Goal: Navigation & Orientation: Find specific page/section

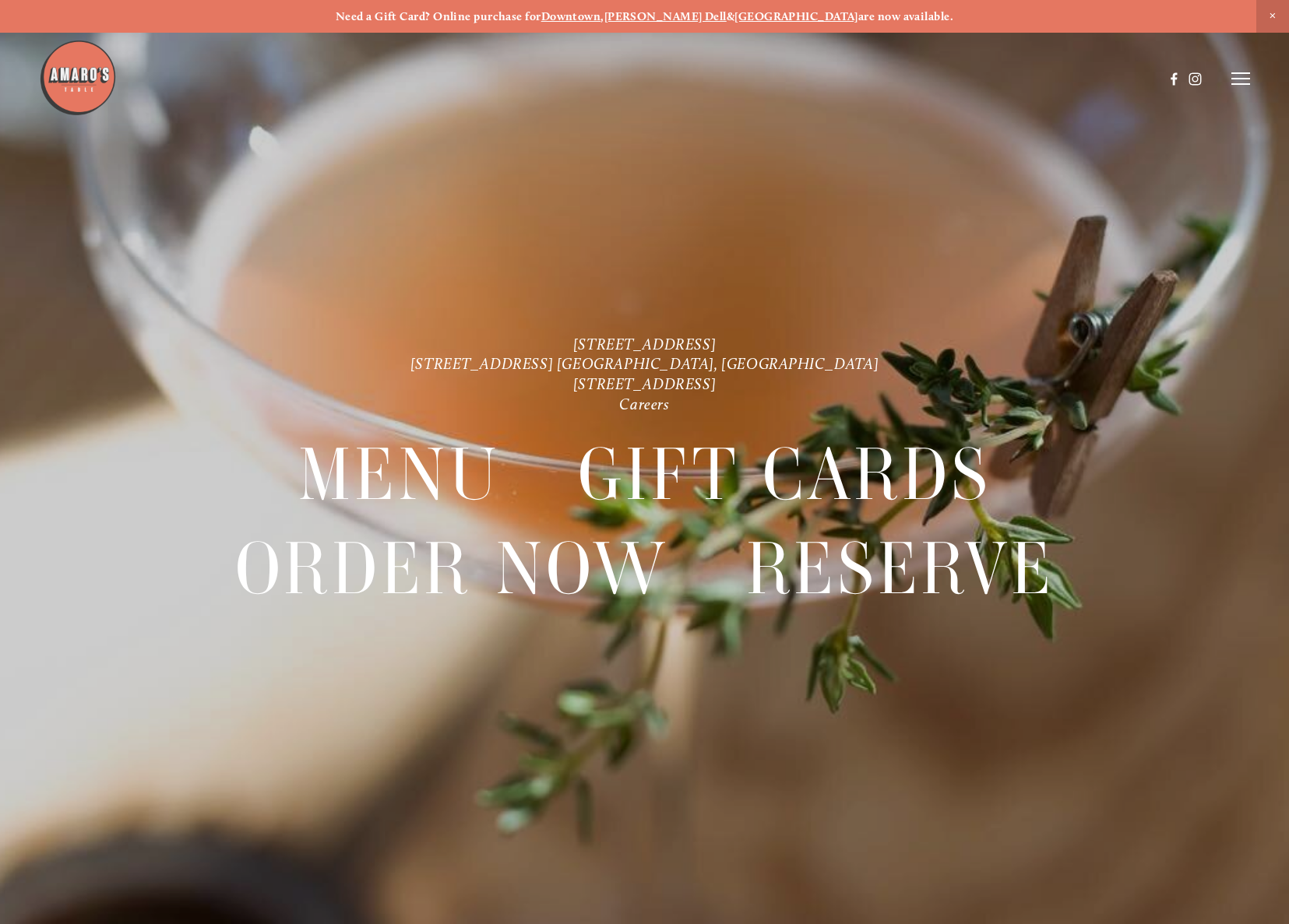
click at [1239, 79] on line at bounding box center [1240, 79] width 18 height 0
click at [1025, 74] on span "Order Now" at bounding box center [1006, 78] width 55 height 13
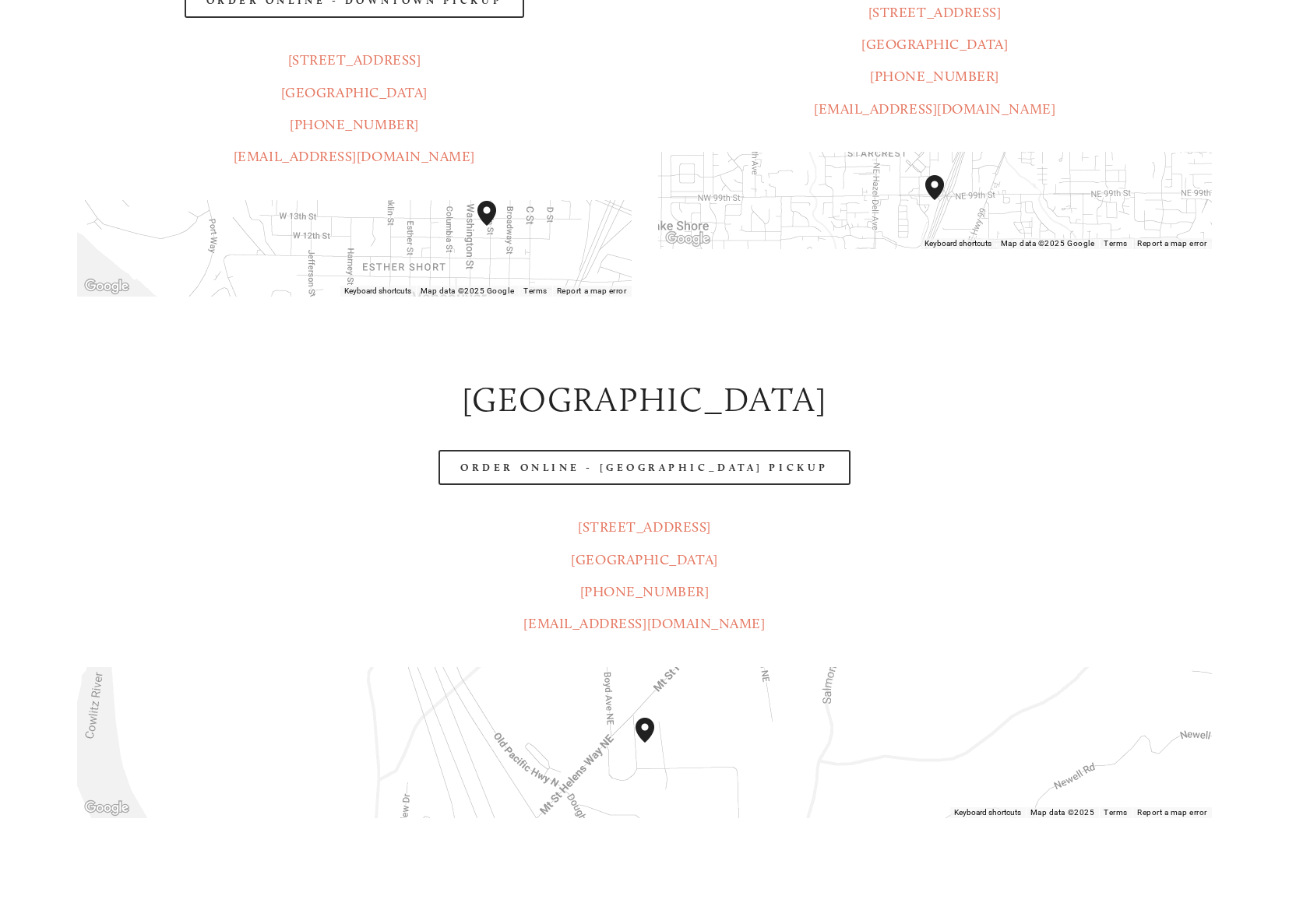
scroll to position [545, 0]
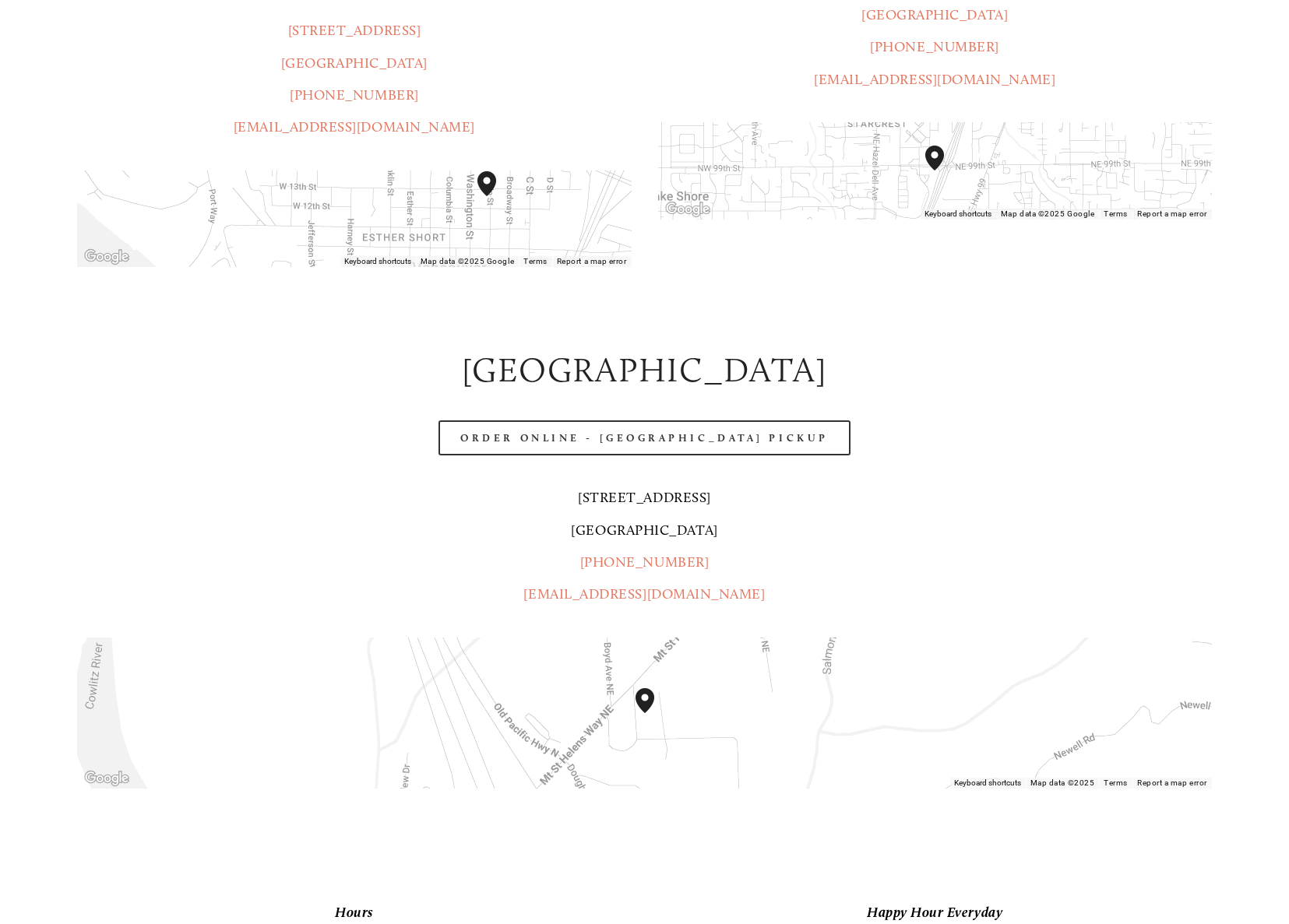
click at [673, 489] on link "1300 Mt St Helens Way NE Castle Rock, WA 98611" at bounding box center [644, 513] width 147 height 49
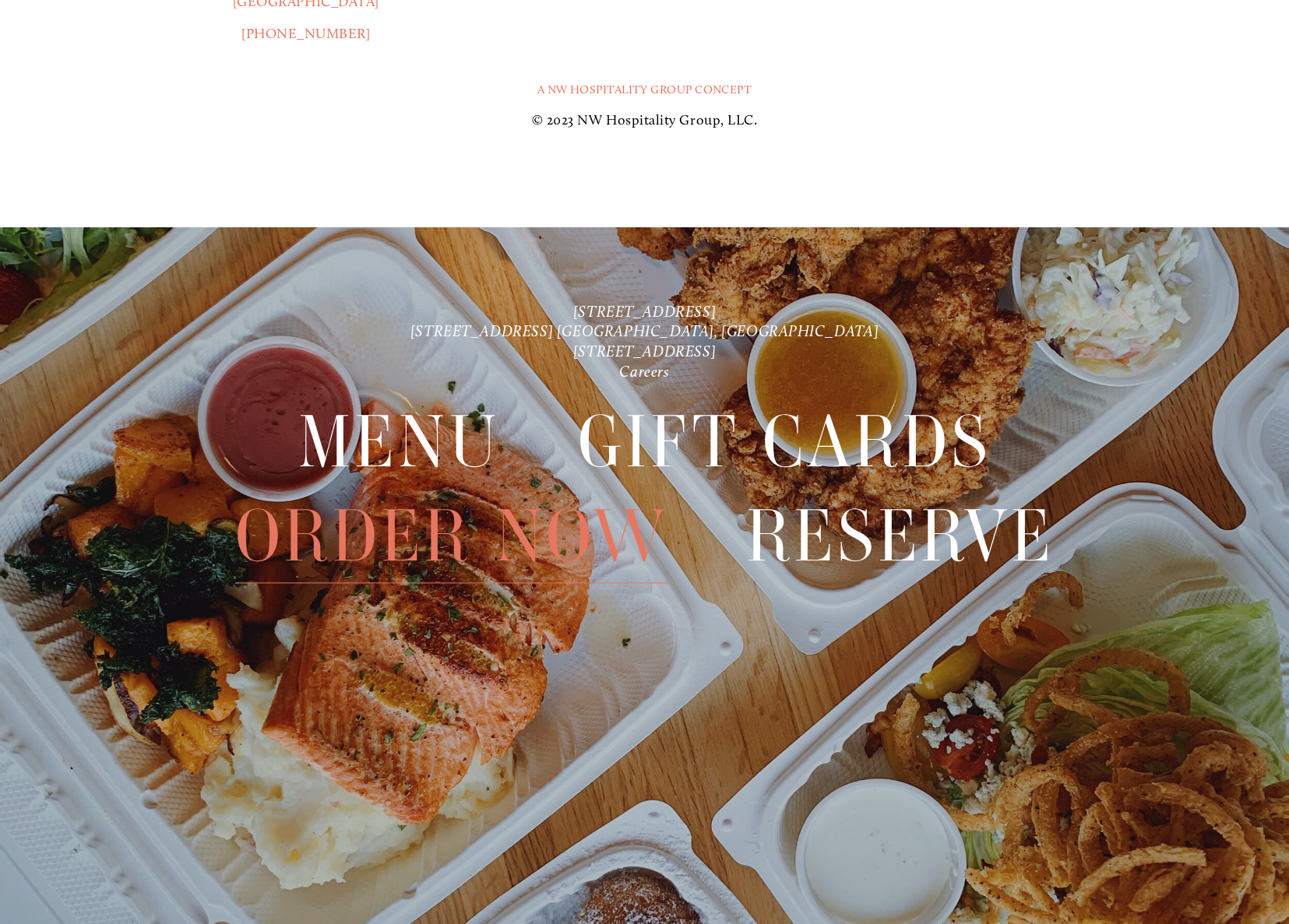
scroll to position [2861, 0]
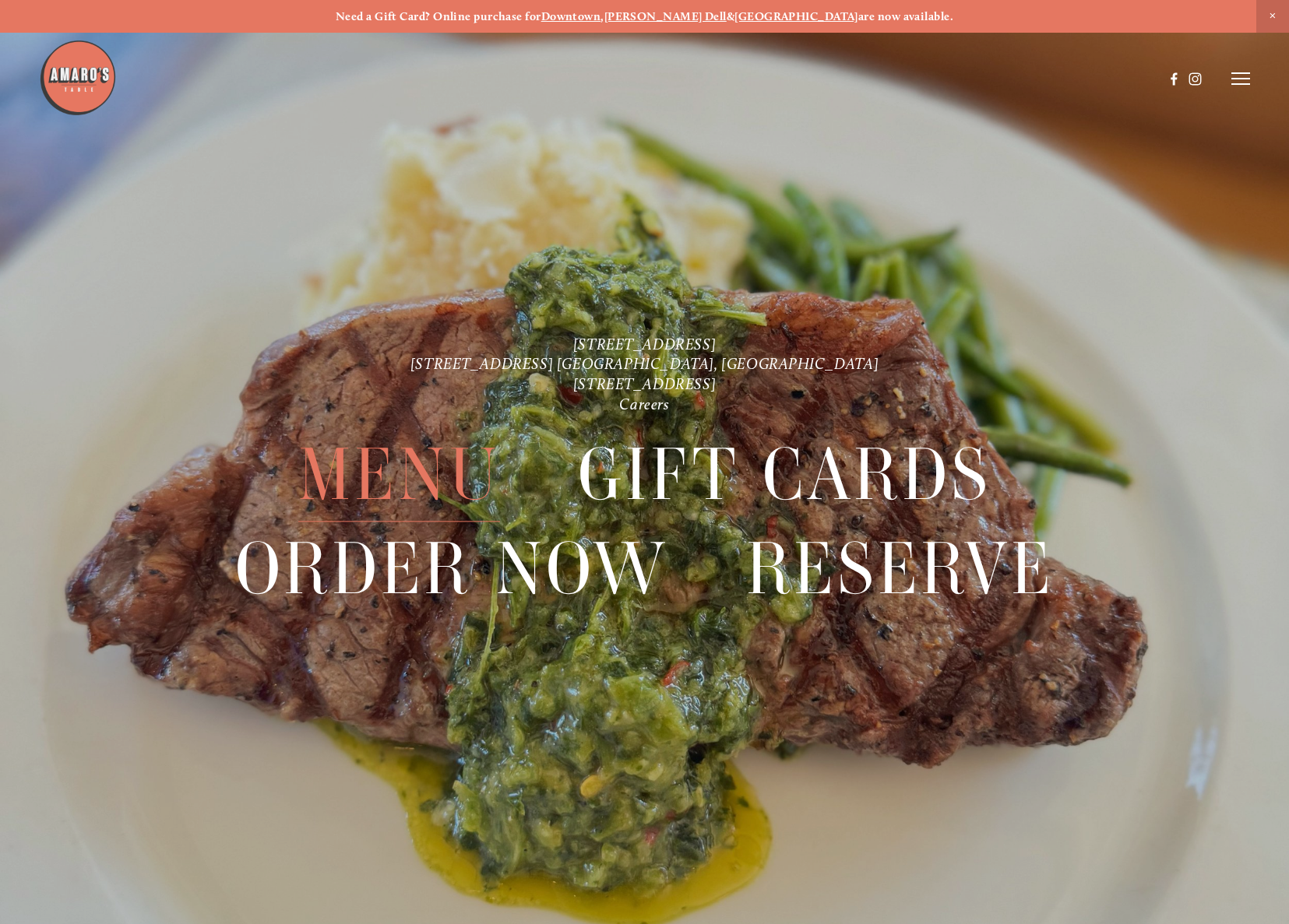
click at [416, 500] on span "Menu" at bounding box center [399, 475] width 203 height 94
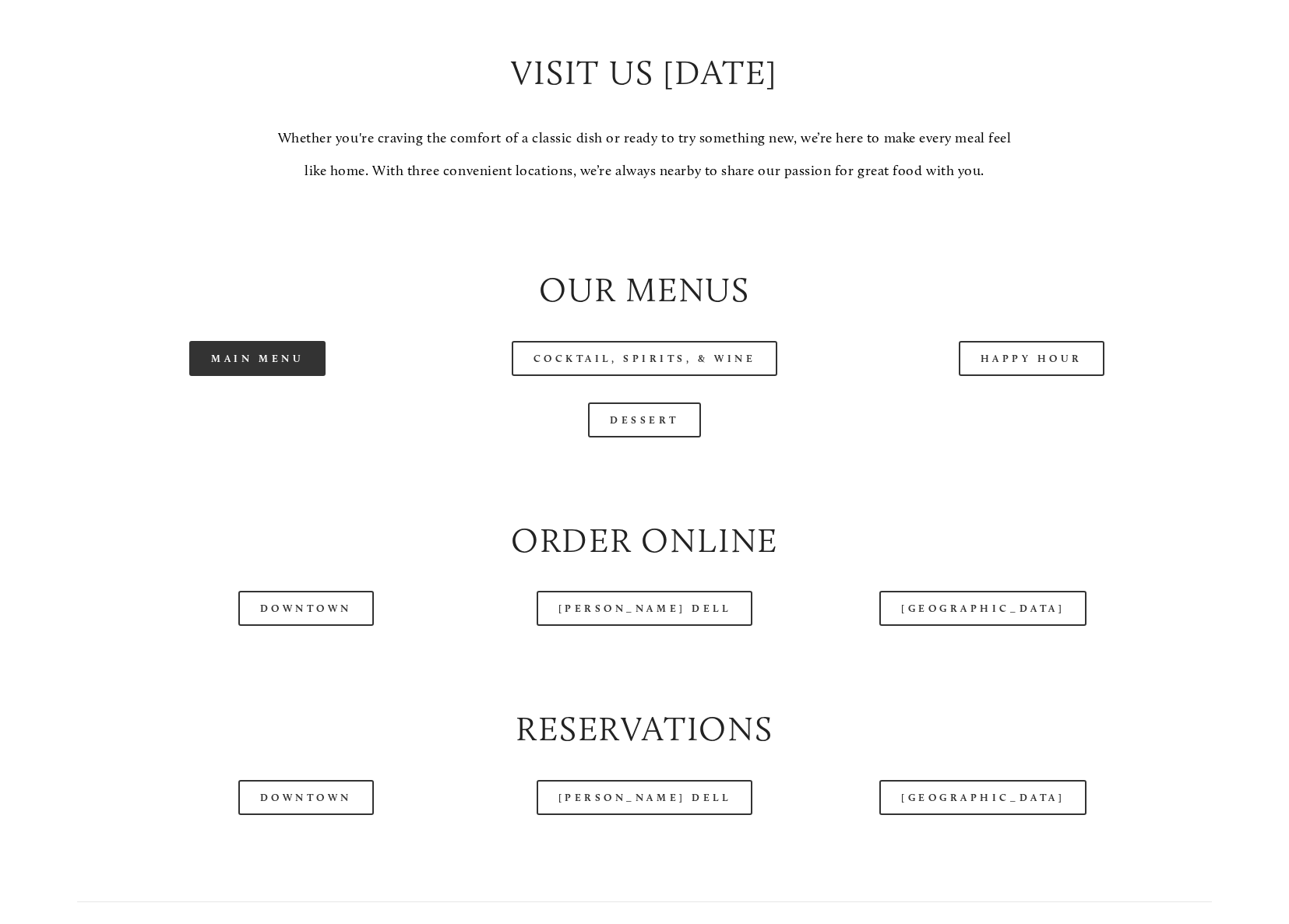
scroll to position [1479, 0]
click at [287, 366] on link "Main Menu" at bounding box center [257, 357] width 137 height 35
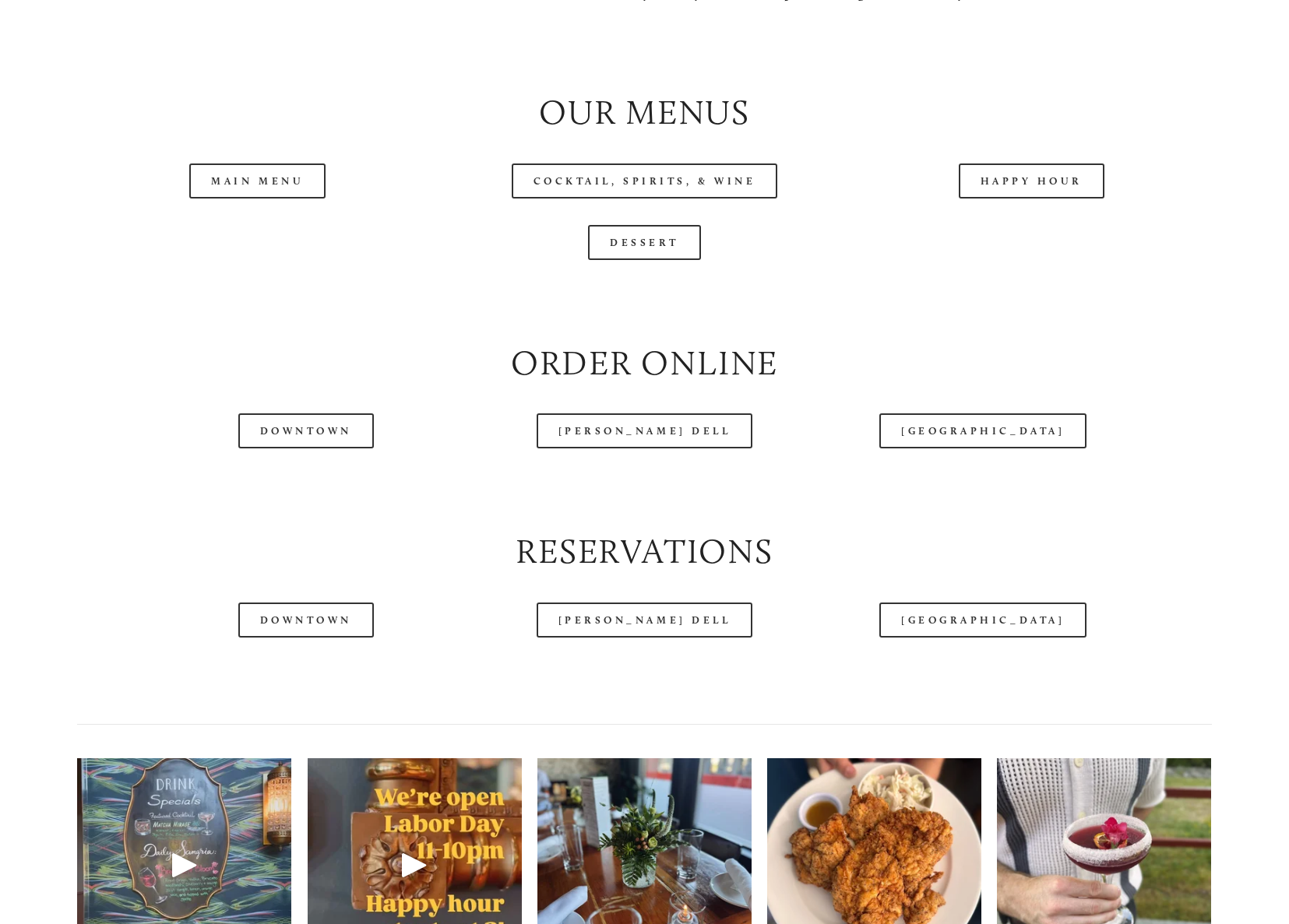
scroll to position [1713, 0]
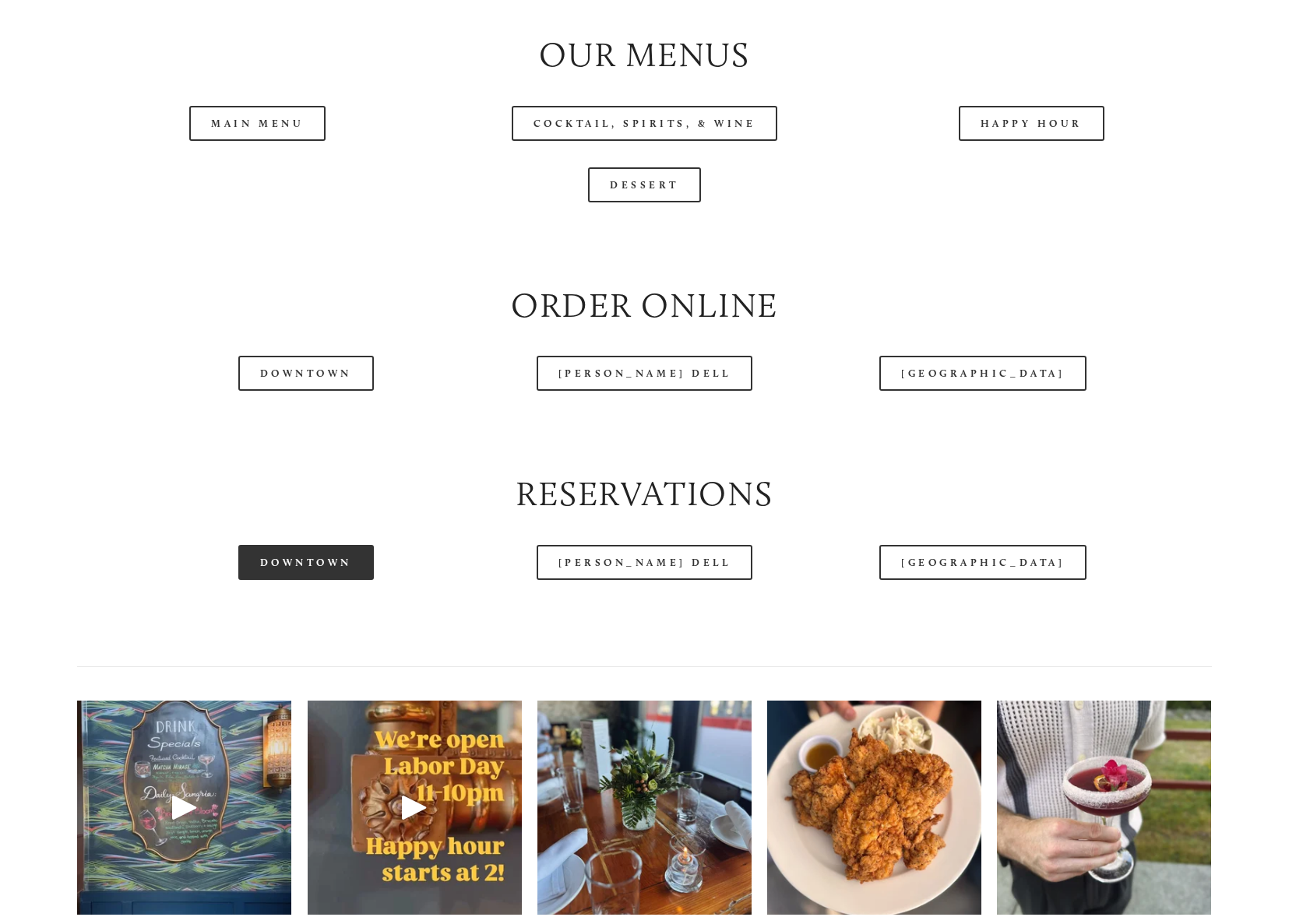
click at [313, 576] on link "Downtown" at bounding box center [306, 562] width 136 height 35
